Goal: Task Accomplishment & Management: Use online tool/utility

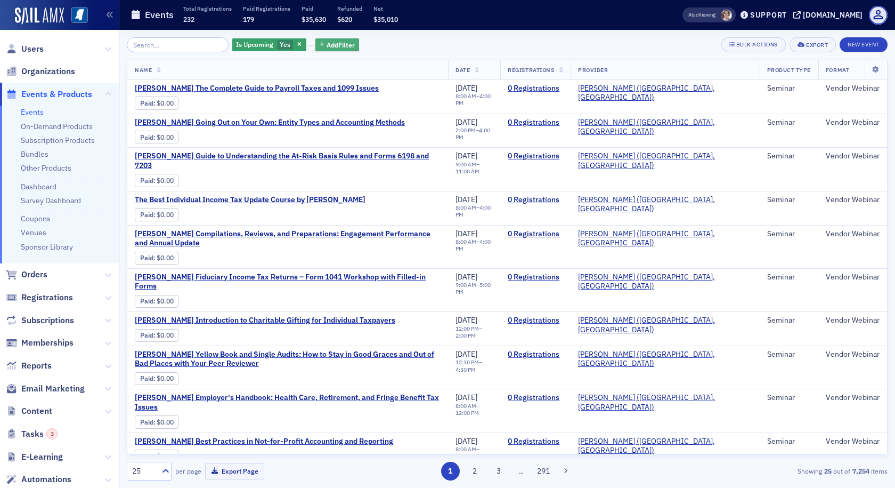
click at [327, 45] on span "Add Filter" at bounding box center [341, 45] width 28 height 10
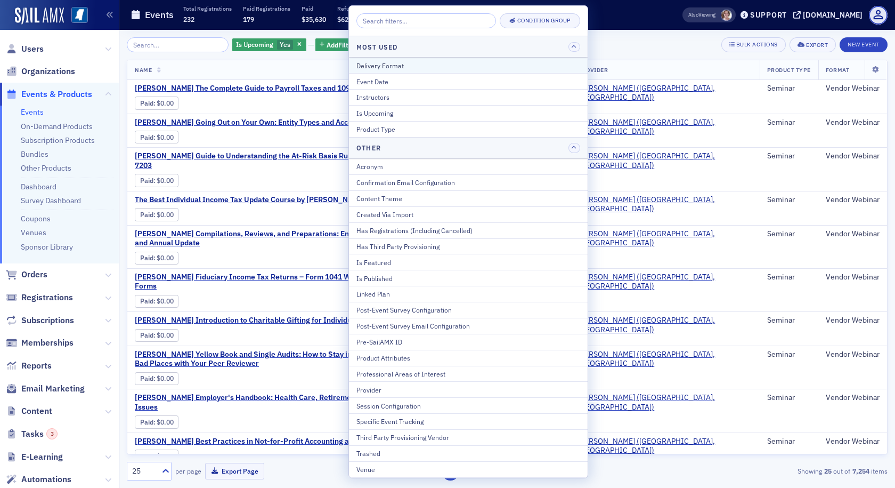
click at [371, 64] on div "Delivery Format" at bounding box center [469, 66] width 224 height 10
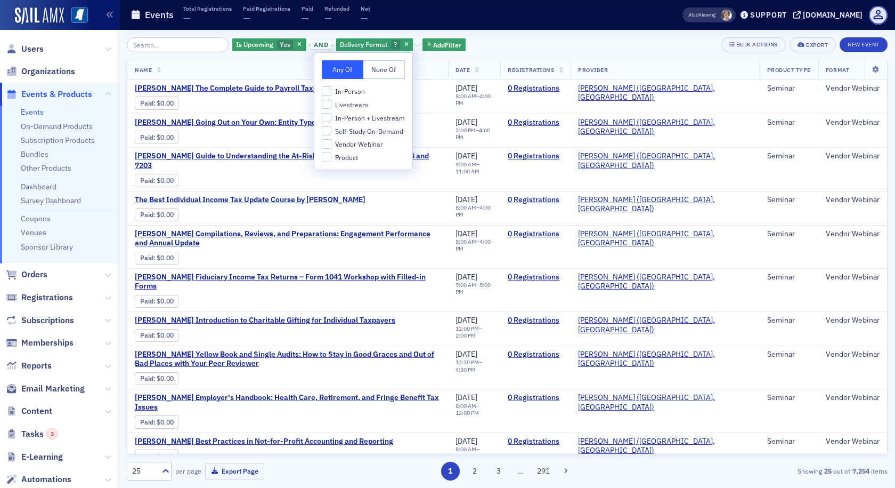
click at [360, 116] on span "In-Person + Livestream" at bounding box center [370, 118] width 70 height 9
click at [331, 116] on input "In-Person + Livestream" at bounding box center [327, 118] width 10 height 10
checkbox input "true"
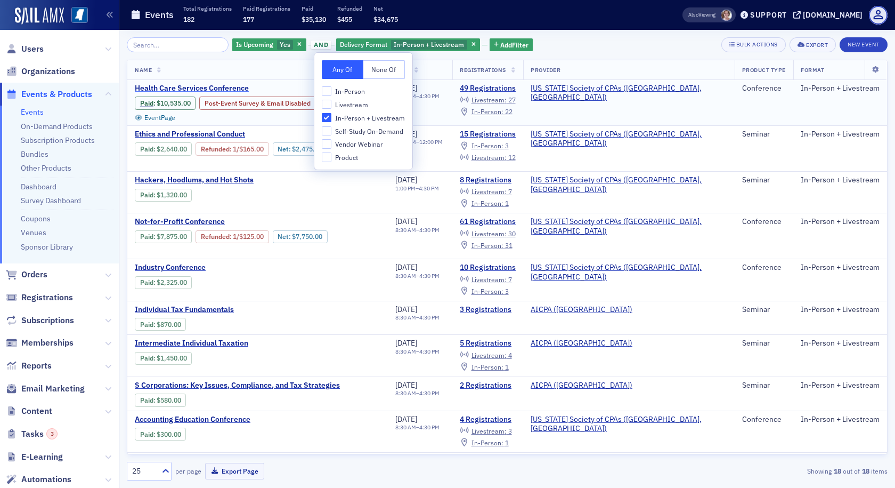
click at [240, 88] on span "Health Care Services Conference" at bounding box center [224, 89] width 179 height 10
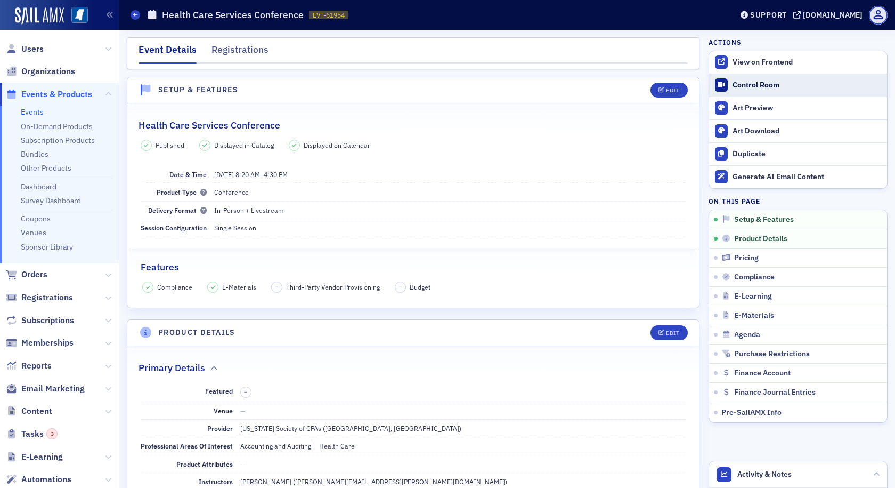
click at [733, 86] on div "Control Room" at bounding box center [807, 85] width 149 height 10
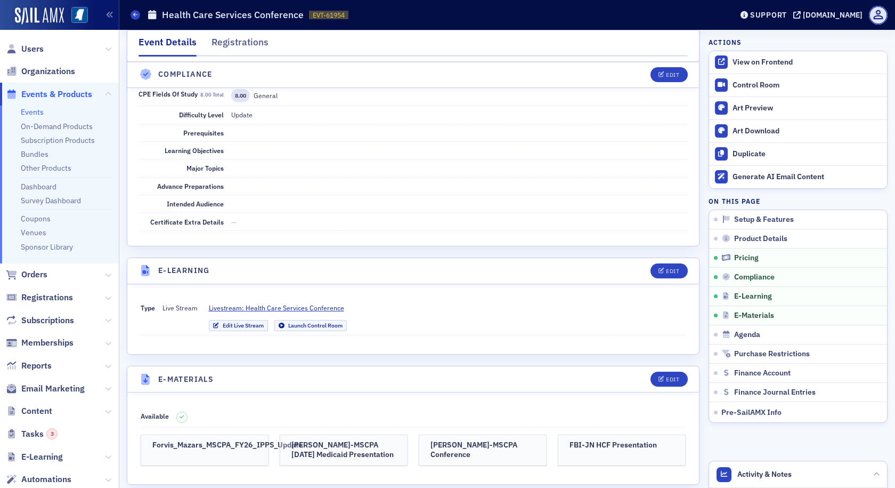
scroll to position [1919, 0]
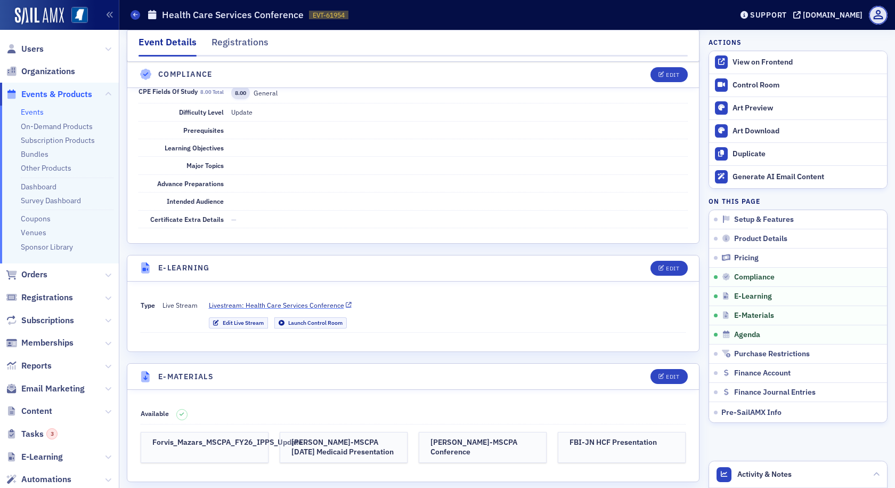
click at [315, 300] on span "Livestream: Health Care Services Conference" at bounding box center [276, 305] width 135 height 10
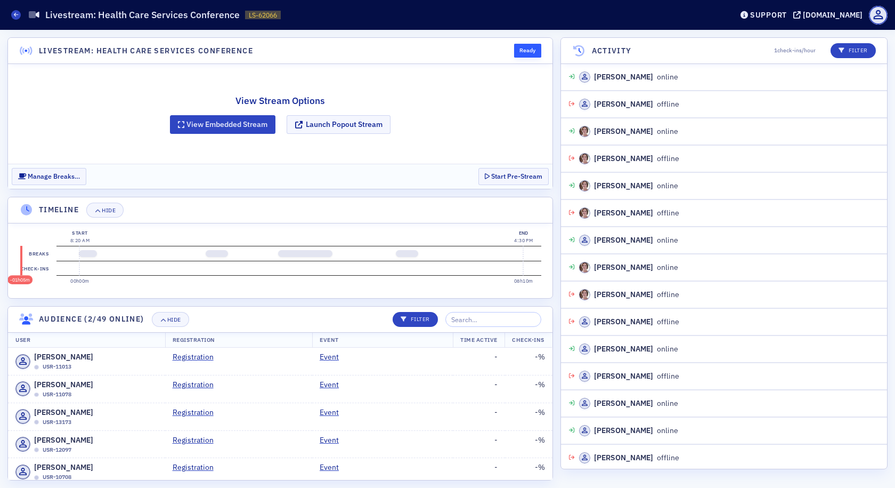
scroll to position [30, 0]
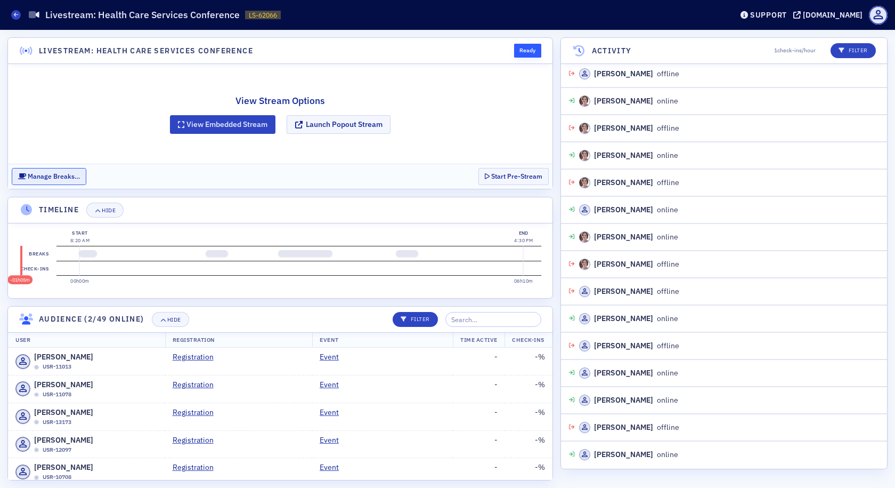
click at [71, 176] on button "Manage Breaks…" at bounding box center [49, 176] width 75 height 17
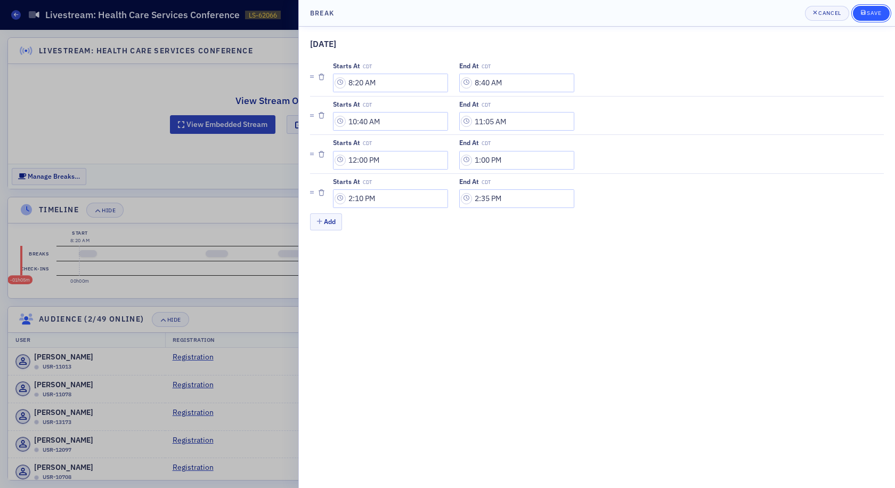
click at [872, 15] on div "Save" at bounding box center [874, 13] width 14 height 6
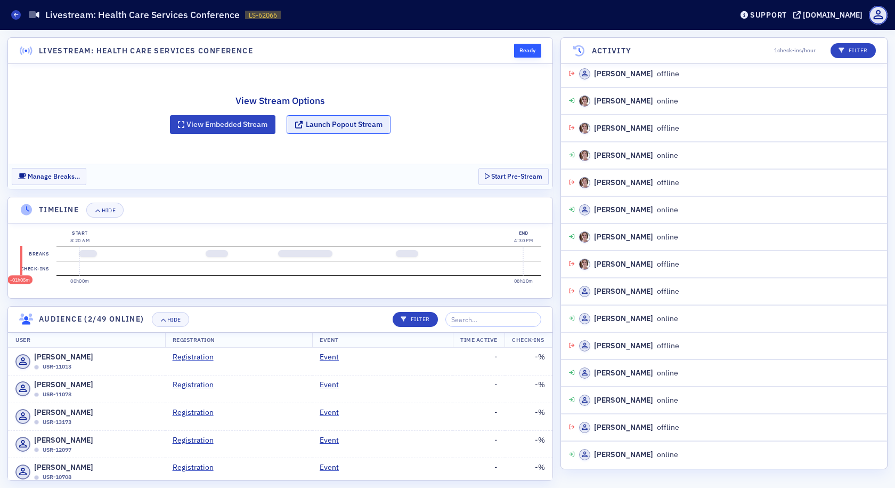
click at [322, 128] on button "Launch Popout Stream" at bounding box center [339, 124] width 104 height 19
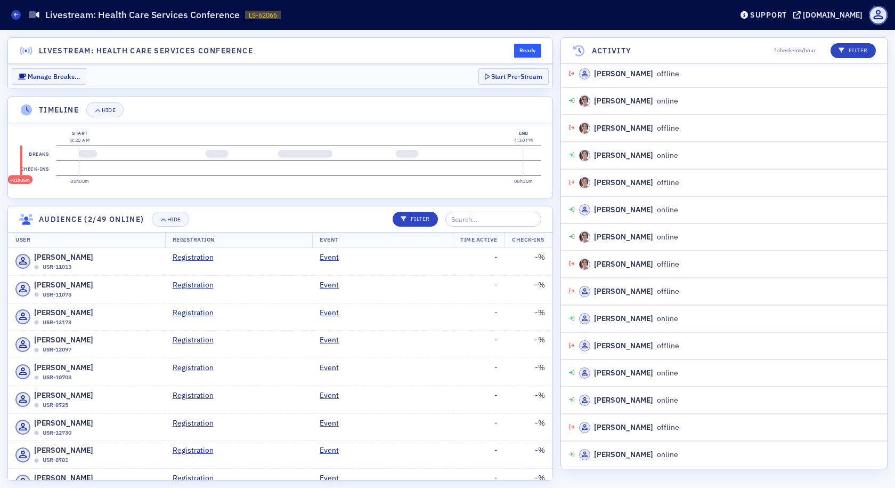
scroll to position [58, 0]
